Goal: Task Accomplishment & Management: Manage account settings

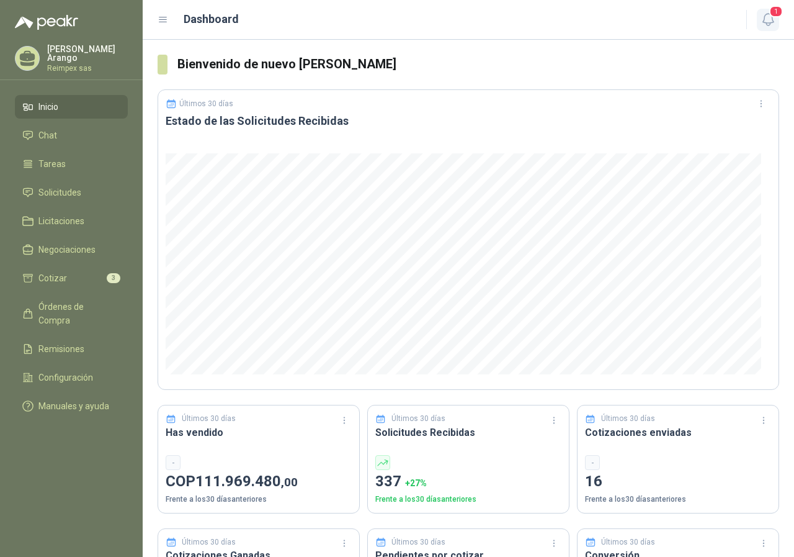
click at [770, 13] on span "1" at bounding box center [776, 12] width 14 height 12
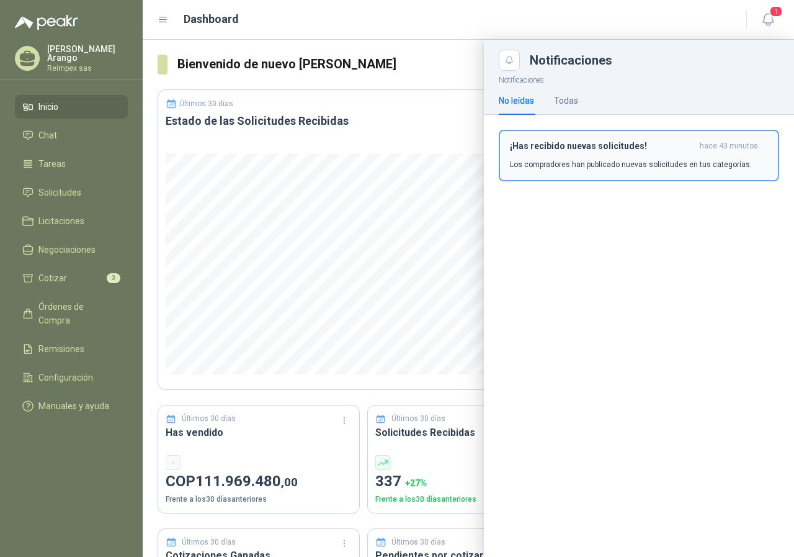
click at [621, 152] on div "¡Has recibido nuevas solicitudes! hace 43 minutos Los compradores han publicado…" at bounding box center [639, 155] width 258 height 29
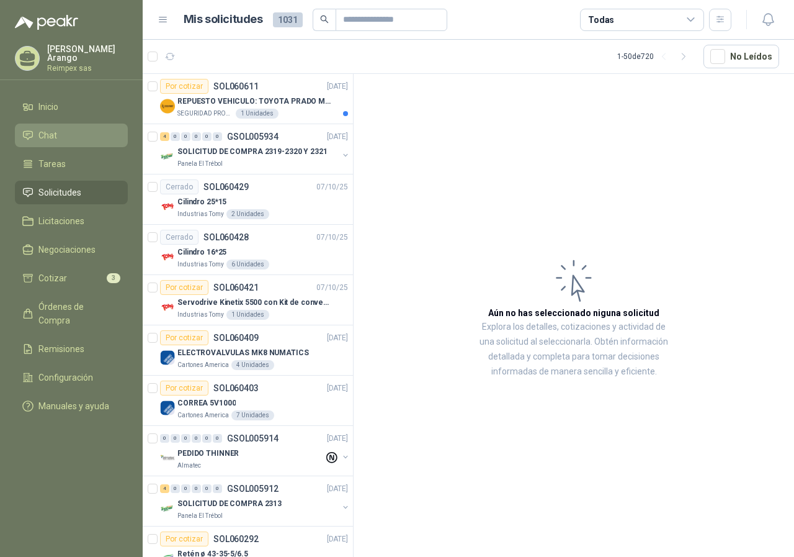
click at [63, 140] on link "Chat" at bounding box center [71, 135] width 113 height 24
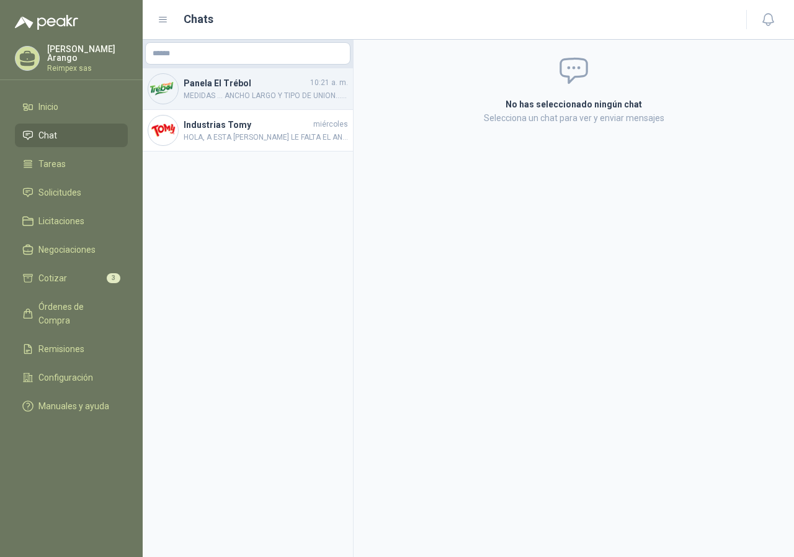
click at [256, 96] on span "MEDIDAS ... ANCHO LARGO Y TIPO DE UNION... TENGO PVC EN 2,3 Y4 MM" at bounding box center [266, 96] width 164 height 12
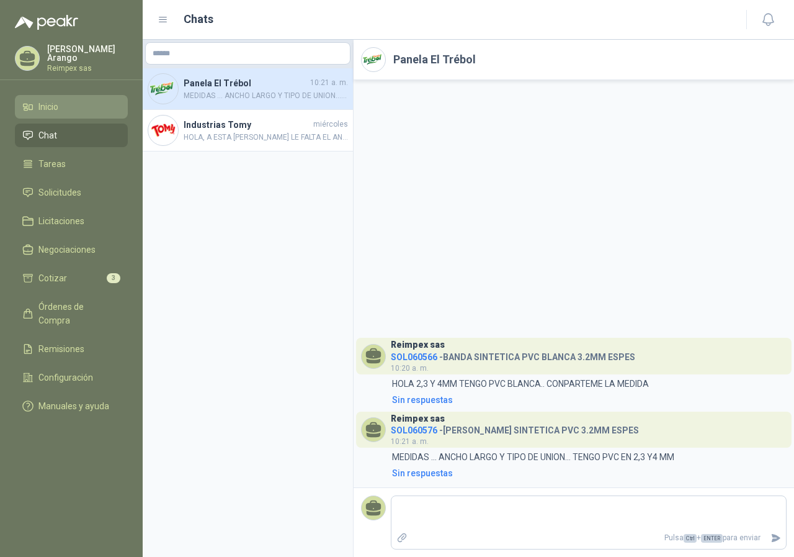
click at [75, 107] on li "Inicio" at bounding box center [71, 107] width 98 height 14
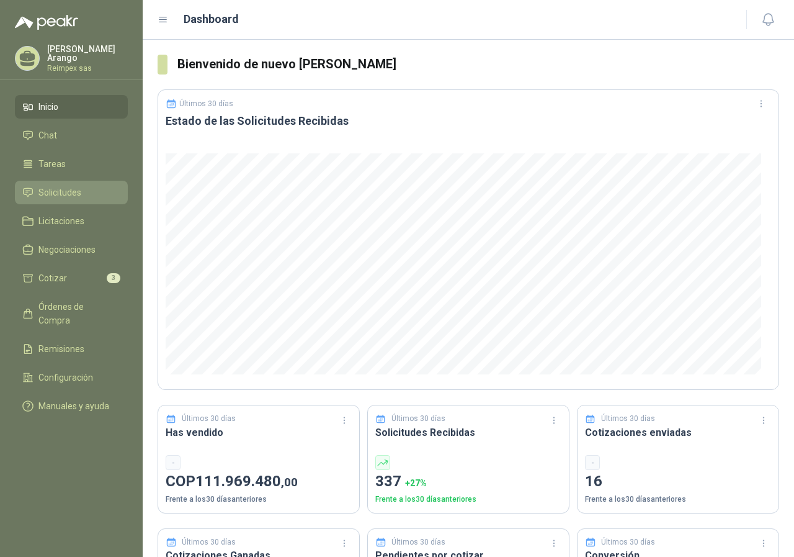
click at [75, 186] on span "Solicitudes" at bounding box center [59, 193] width 43 height 14
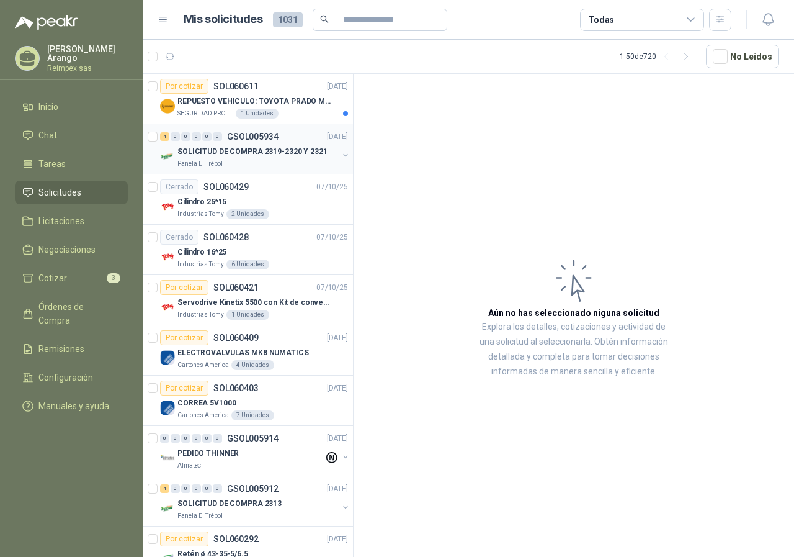
click at [306, 152] on p "SOLICITUD DE COMPRA 2319-2320 Y 2321" at bounding box center [252, 152] width 150 height 12
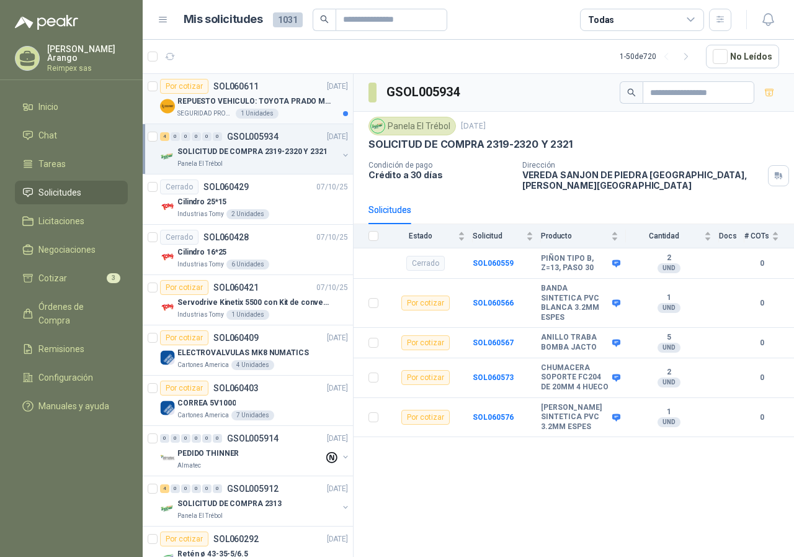
click at [295, 110] on div "SEGURIDAD PROVISER LTDA 1 Unidades" at bounding box center [262, 114] width 171 height 10
